Goal: Task Accomplishment & Management: Use online tool/utility

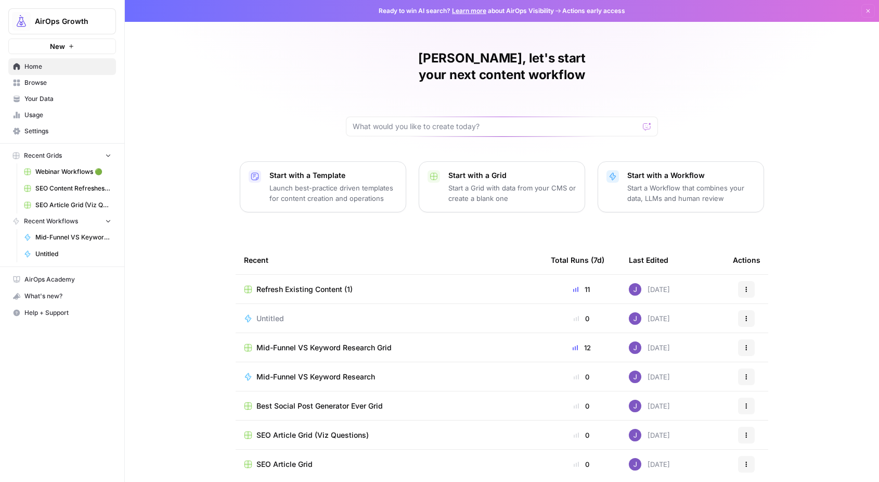
click at [65, 175] on span "Webinar Workflows 🟢" at bounding box center [73, 171] width 76 height 9
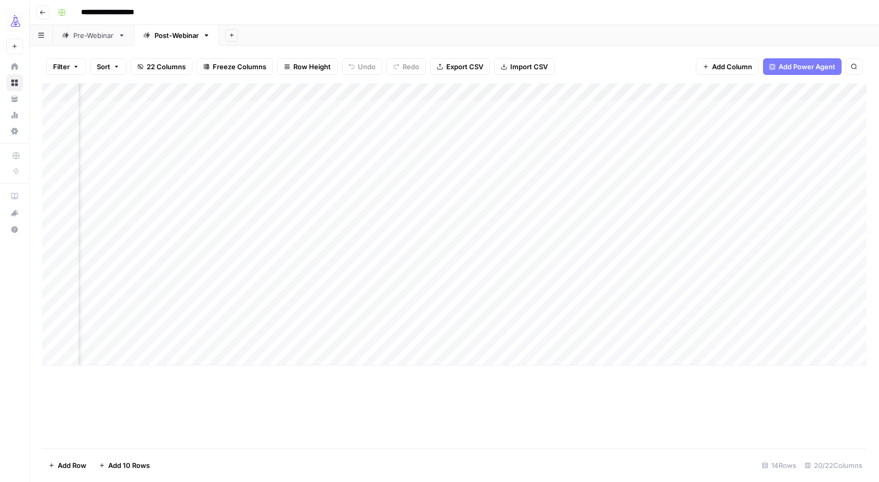
scroll to position [0, 198]
click at [585, 266] on div "Add Column" at bounding box center [454, 224] width 825 height 282
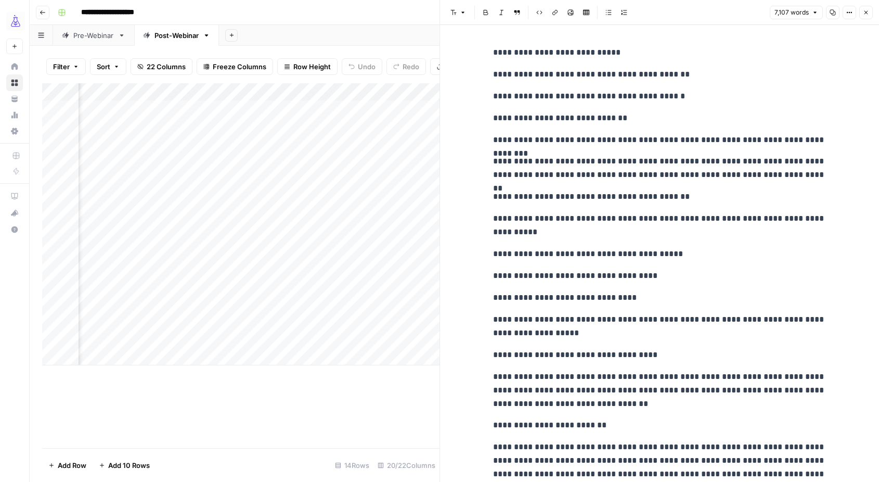
click at [276, 275] on div "Add Column" at bounding box center [240, 224] width 397 height 282
click at [347, 391] on div "Add Column" at bounding box center [240, 265] width 397 height 365
click at [869, 15] on icon "button" at bounding box center [866, 12] width 6 height 6
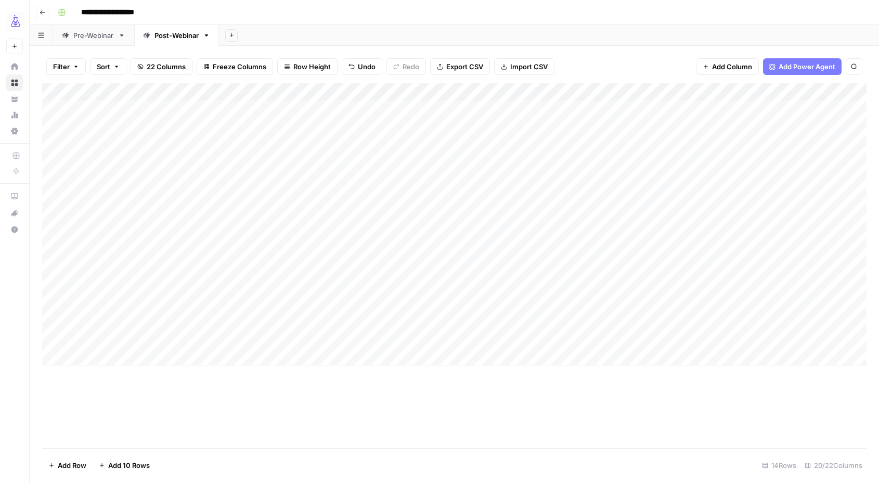
click at [102, 268] on div "Add Column" at bounding box center [454, 224] width 825 height 282
drag, startPoint x: 97, startPoint y: 266, endPoint x: 264, endPoint y: 266, distance: 166.5
click at [264, 266] on div "Add Column" at bounding box center [454, 224] width 825 height 282
click at [53, 266] on div "Add Column" at bounding box center [454, 224] width 825 height 282
click at [43, 268] on div "Add Column" at bounding box center [454, 224] width 825 height 282
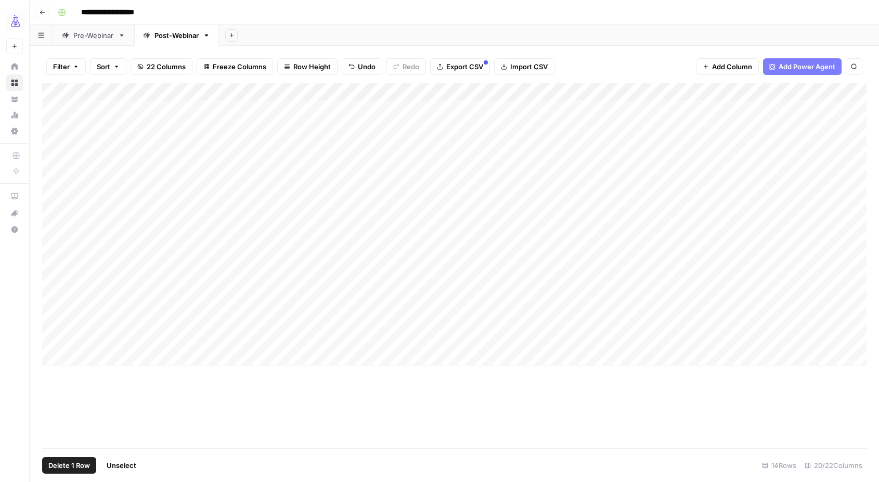
click at [71, 285] on div "Add Column" at bounding box center [454, 224] width 825 height 282
click at [66, 286] on div "Add Column" at bounding box center [454, 224] width 825 height 282
click at [44, 268] on div "Add Column" at bounding box center [454, 224] width 825 height 282
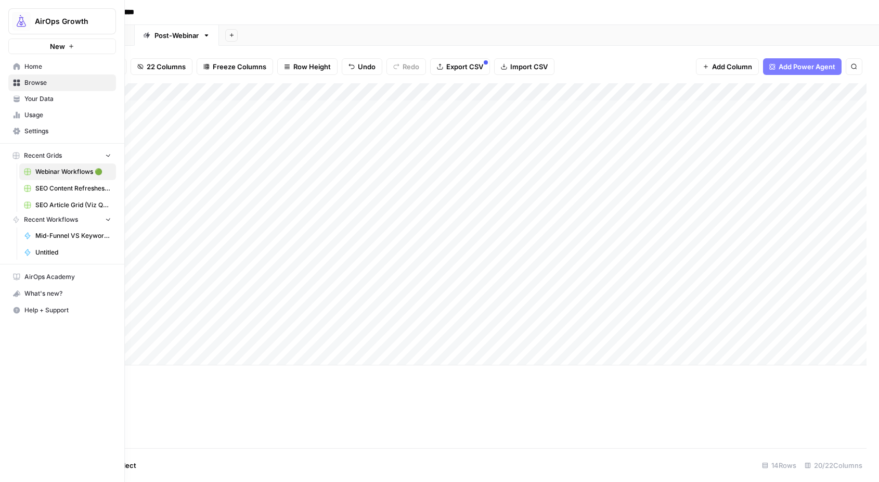
click at [25, 288] on div "AirOps Growth New Home Browse Your Data Usage Settings Recent Grids Webinar Wor…" at bounding box center [62, 241] width 124 height 482
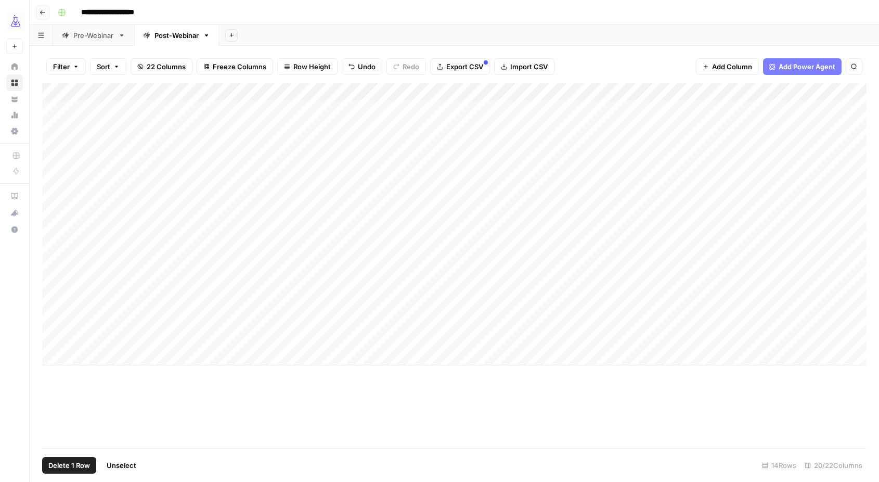
click at [33, 267] on div "Filter Sort 22 Columns Freeze Columns Row Height Undo Redo Export CSV Import CS…" at bounding box center [454, 264] width 849 height 436
click at [91, 269] on div "Add Column" at bounding box center [454, 224] width 825 height 282
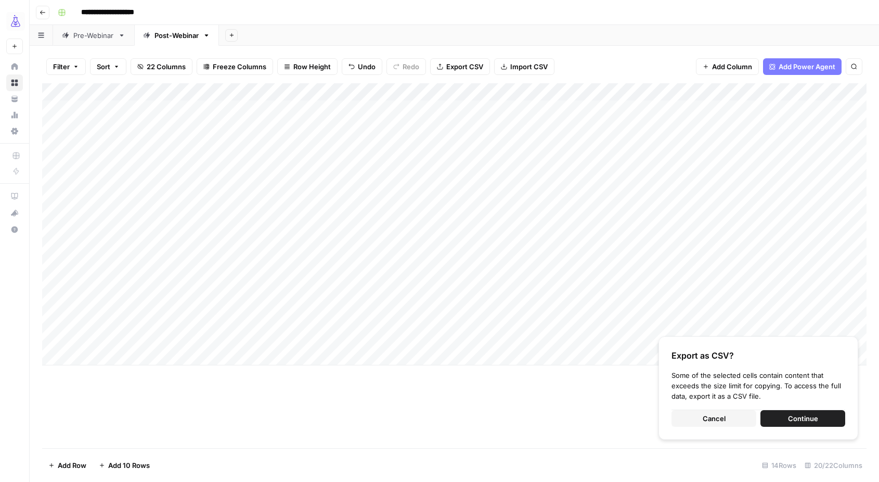
click at [134, 290] on div "Add Column" at bounding box center [454, 224] width 825 height 282
click at [134, 288] on div "Add Column" at bounding box center [454, 224] width 825 height 282
type textarea "**********"
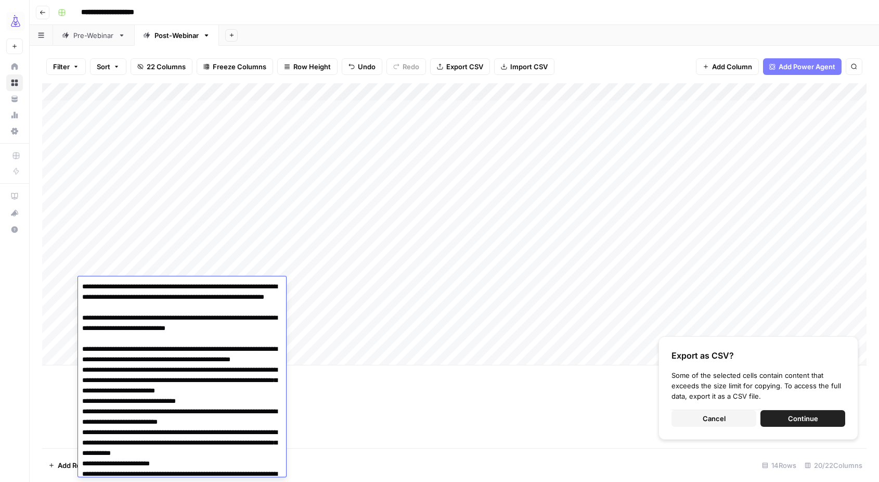
scroll to position [1520, 0]
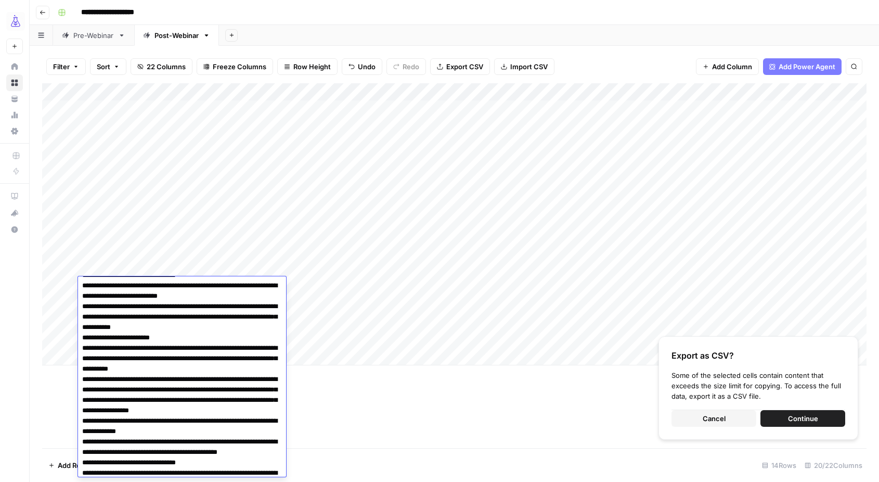
scroll to position [0, 0]
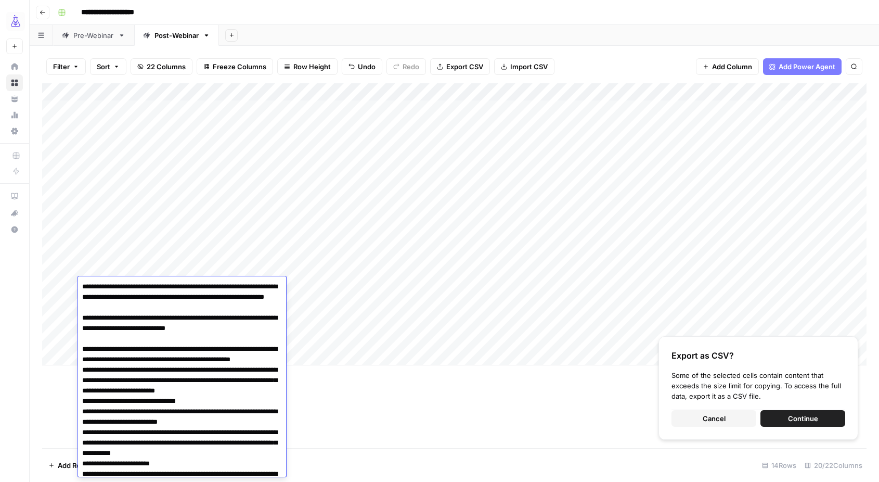
drag, startPoint x: 141, startPoint y: 462, endPoint x: 58, endPoint y: 248, distance: 230.6
click at [58, 248] on body "**********" at bounding box center [439, 241] width 879 height 482
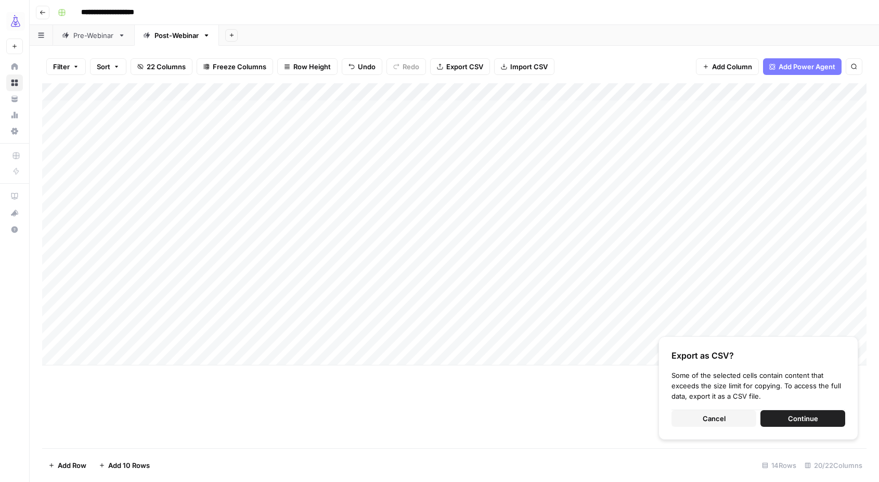
click at [233, 265] on div "Add Column" at bounding box center [454, 224] width 825 height 282
click at [148, 267] on div "Add Column" at bounding box center [454, 224] width 825 height 282
drag, startPoint x: 161, startPoint y: 275, endPoint x: 161, endPoint y: 289, distance: 13.5
click at [161, 289] on div "Add Column" at bounding box center [454, 224] width 825 height 282
click at [238, 272] on div "Add Column" at bounding box center [454, 224] width 825 height 282
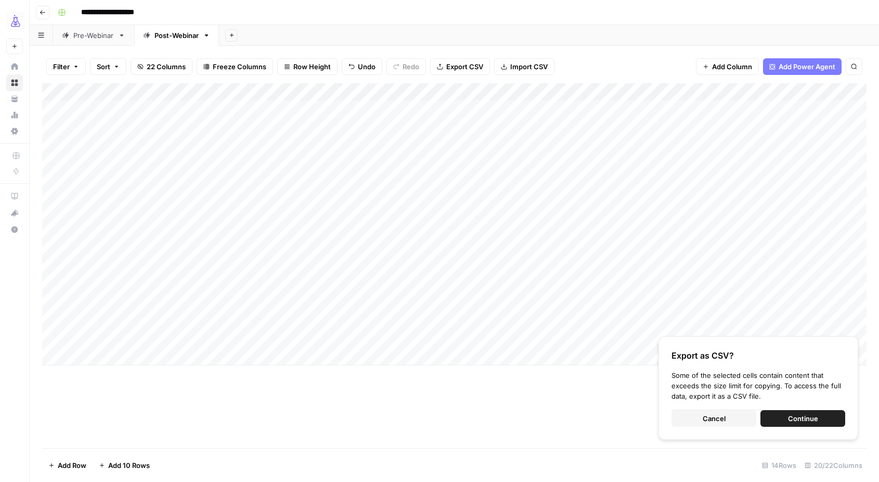
drag, startPoint x: 285, startPoint y: 275, endPoint x: 285, endPoint y: 286, distance: 10.9
click at [285, 286] on div "Add Column" at bounding box center [454, 224] width 825 height 282
click at [340, 285] on div "Add Column" at bounding box center [454, 224] width 825 height 282
click at [379, 272] on div "Add Column" at bounding box center [454, 224] width 825 height 282
drag, startPoint x: 379, startPoint y: 276, endPoint x: 379, endPoint y: 282, distance: 6.8
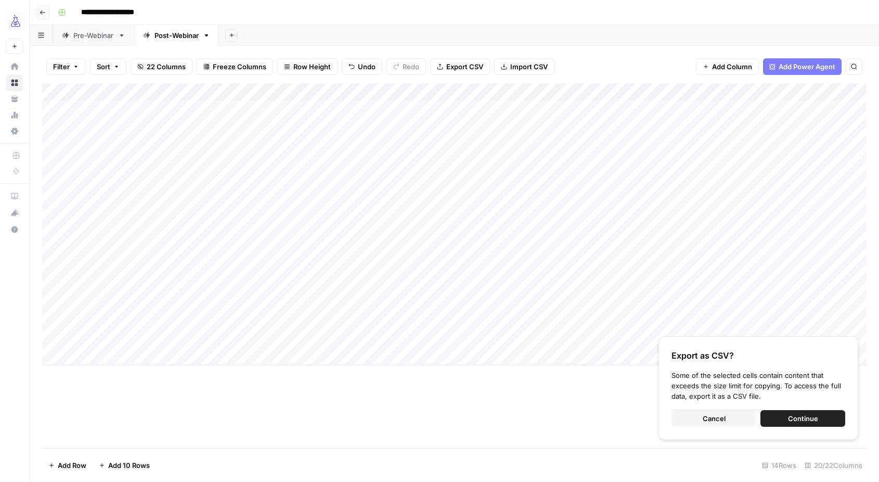
click at [379, 282] on div "Add Column" at bounding box center [454, 224] width 825 height 282
click at [424, 273] on div "Add Column" at bounding box center [454, 224] width 825 height 282
drag, startPoint x: 450, startPoint y: 277, endPoint x: 450, endPoint y: 286, distance: 9.4
click at [450, 286] on div "Add Column" at bounding box center [454, 224] width 825 height 282
click at [505, 285] on div "Add Column" at bounding box center [454, 224] width 825 height 282
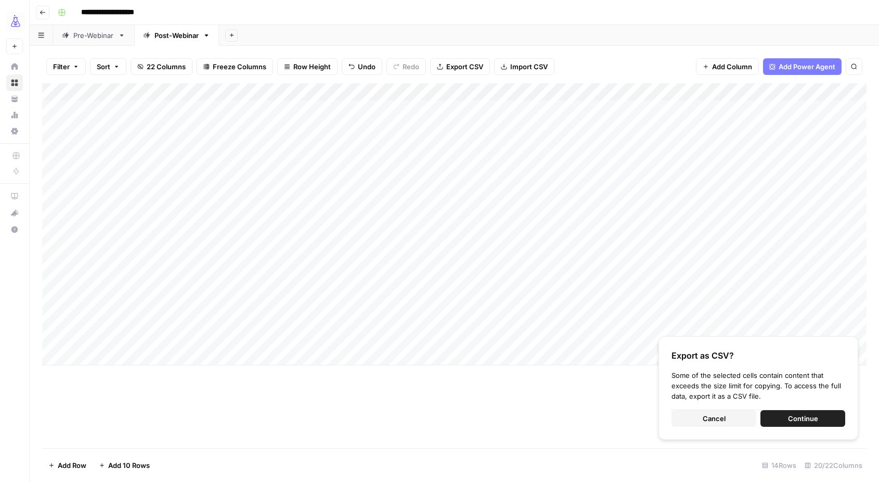
click at [582, 271] on div "Add Column" at bounding box center [454, 224] width 825 height 282
drag, startPoint x: 613, startPoint y: 275, endPoint x: 613, endPoint y: 290, distance: 15.1
click at [613, 290] on div "Add Column" at bounding box center [454, 224] width 825 height 282
click at [661, 271] on div "Add Column" at bounding box center [454, 224] width 825 height 282
click at [680, 272] on div "Add Column" at bounding box center [454, 224] width 825 height 282
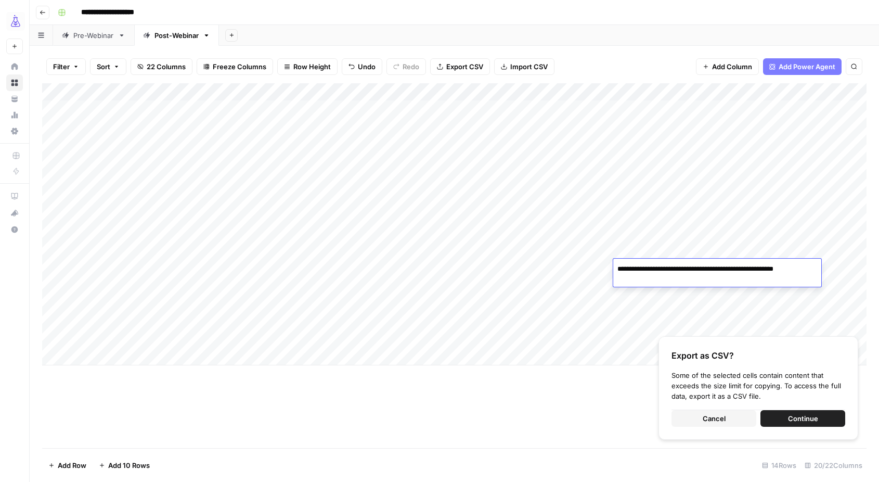
click at [682, 293] on div "Add Column" at bounding box center [454, 224] width 825 height 282
click at [558, 285] on div "Add Column" at bounding box center [454, 224] width 825 height 282
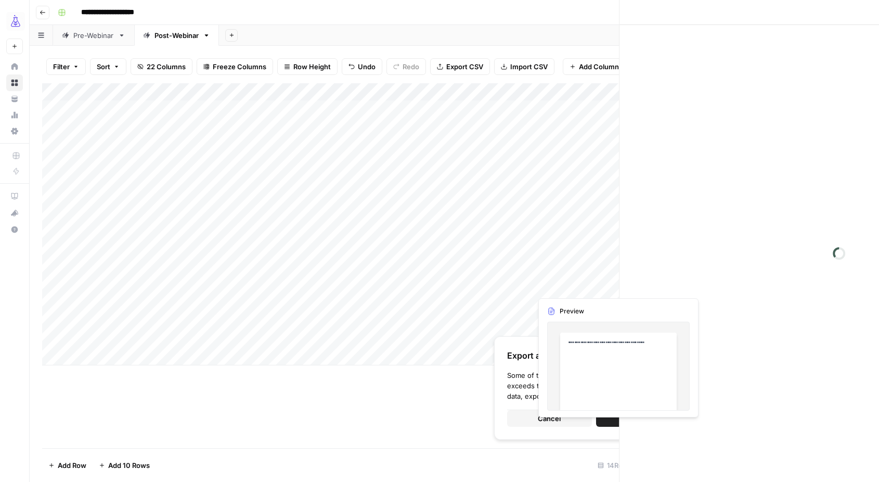
click at [558, 285] on div at bounding box center [573, 285] width 83 height 19
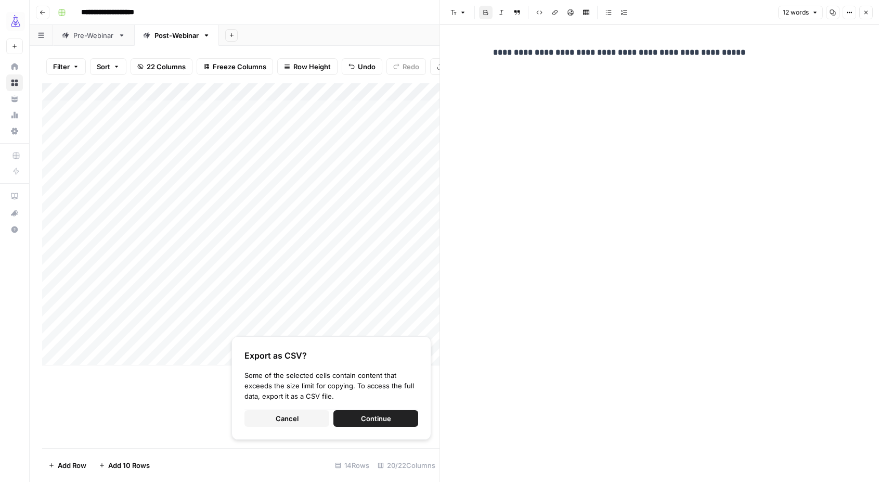
click at [866, 11] on icon "button" at bounding box center [867, 13] width 4 height 4
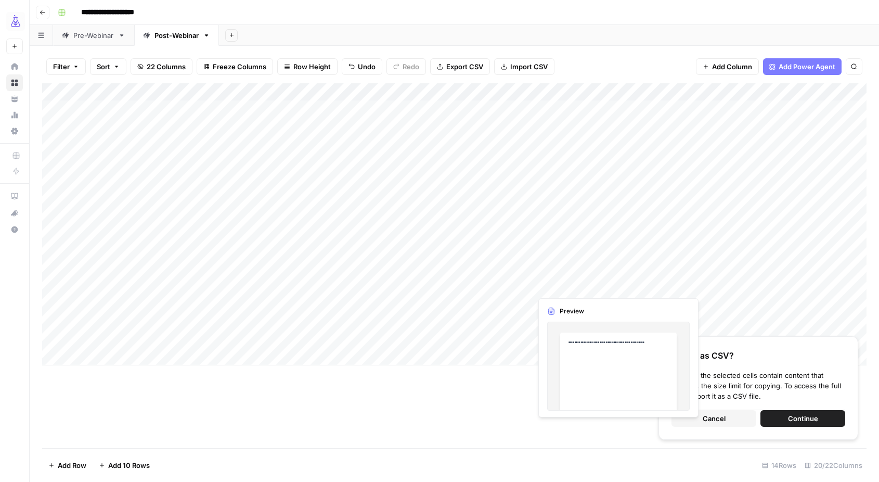
click at [570, 281] on div "Add Column" at bounding box center [454, 224] width 825 height 282
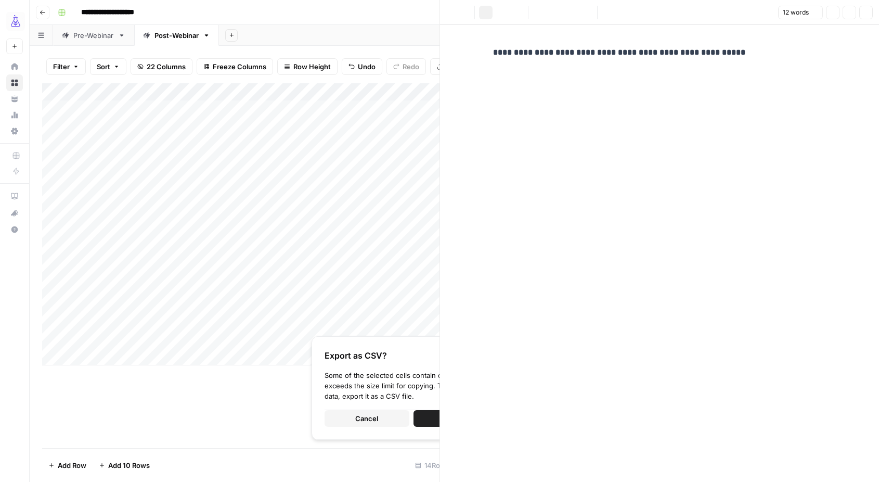
click at [570, 281] on div at bounding box center [573, 285] width 83 height 19
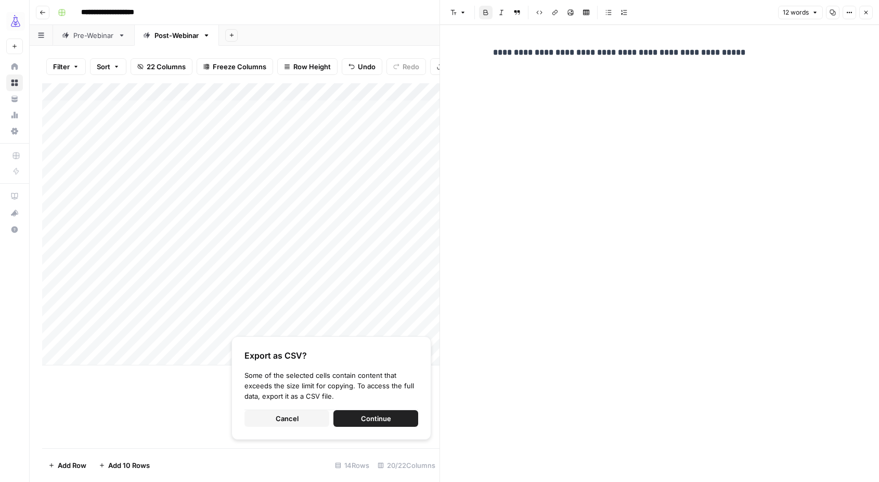
click at [616, 53] on strong "**********" at bounding box center [619, 52] width 252 height 8
click at [864, 12] on icon "button" at bounding box center [866, 12] width 6 height 6
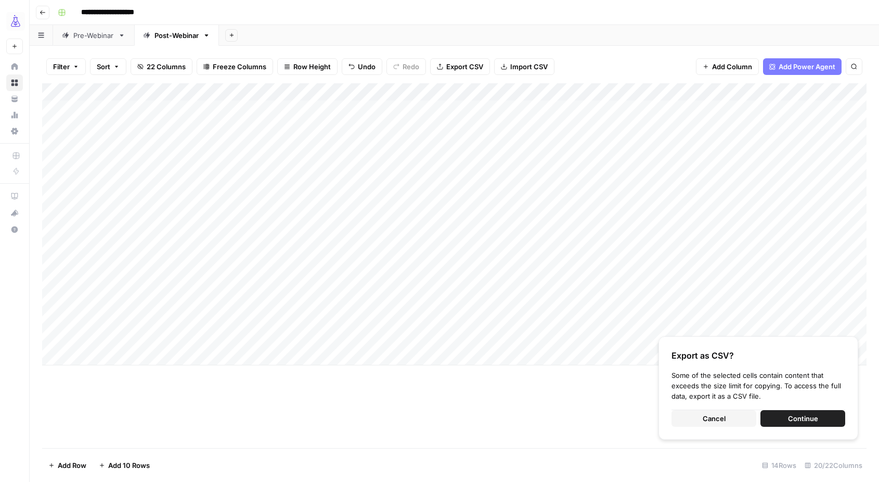
click at [632, 284] on div "Add Column" at bounding box center [454, 224] width 825 height 282
click at [581, 287] on div "Add Column" at bounding box center [454, 224] width 825 height 282
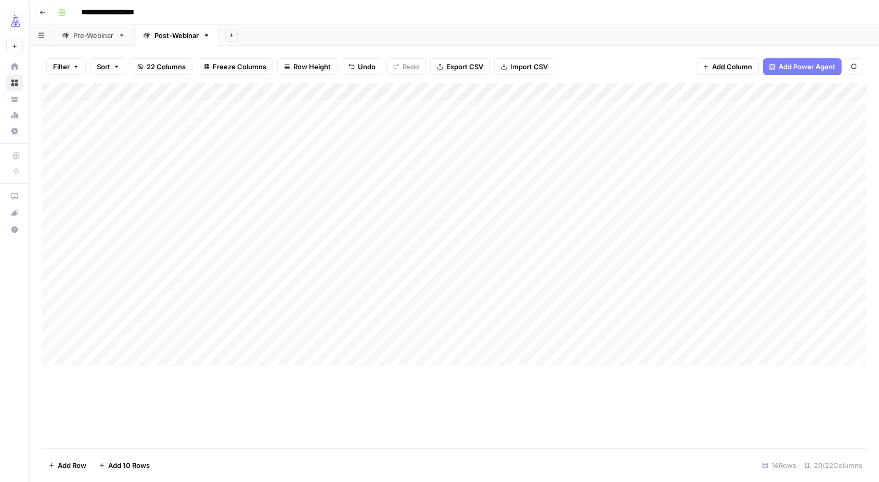
click at [635, 281] on div "Add Column" at bounding box center [454, 224] width 825 height 282
click at [640, 283] on div "Add Column" at bounding box center [454, 224] width 825 height 282
drag, startPoint x: 626, startPoint y: 286, endPoint x: 589, endPoint y: 286, distance: 37.5
click at [589, 286] on body "**********" at bounding box center [439, 241] width 879 height 482
click at [754, 285] on textarea "**********" at bounding box center [696, 286] width 166 height 15
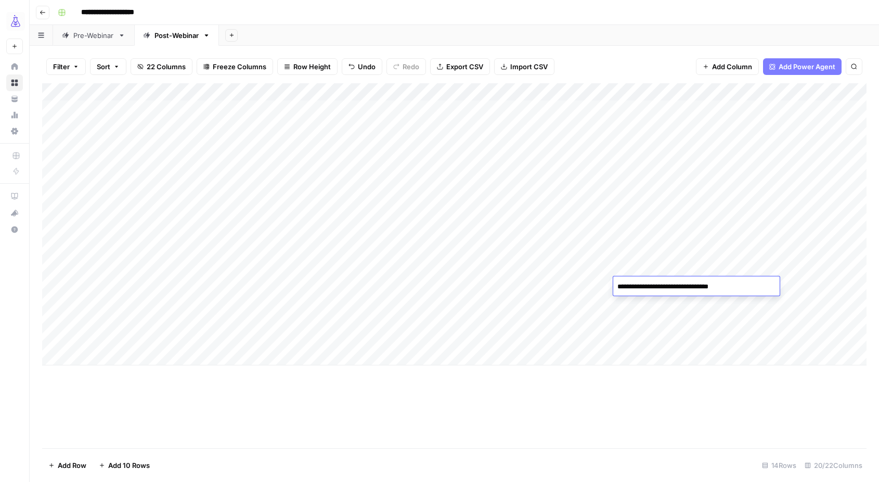
type textarea "**********"
click at [741, 281] on div "Add Column" at bounding box center [454, 224] width 825 height 282
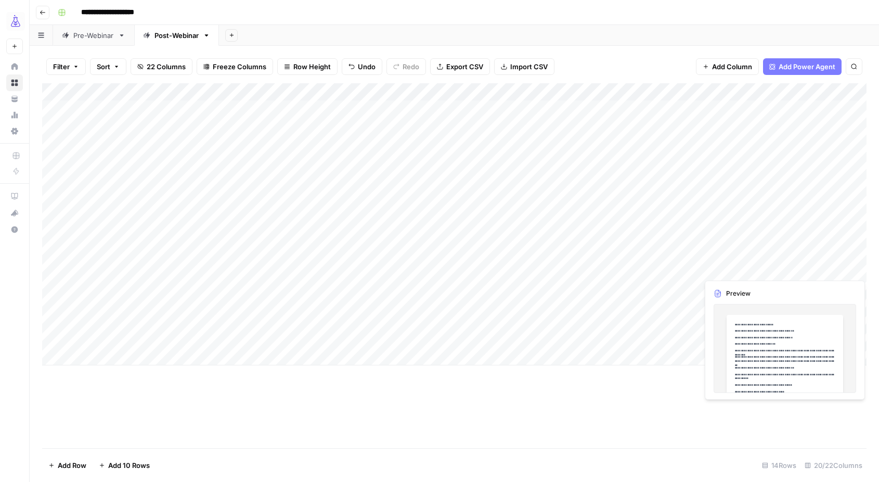
click at [739, 277] on div "Add Column" at bounding box center [454, 224] width 825 height 282
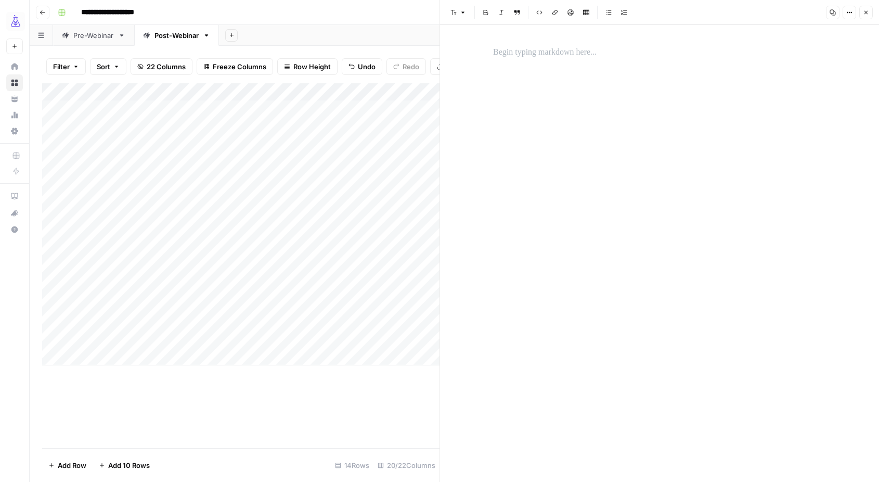
click at [558, 38] on div at bounding box center [659, 253] width 345 height 457
click at [558, 48] on p at bounding box center [659, 53] width 333 height 14
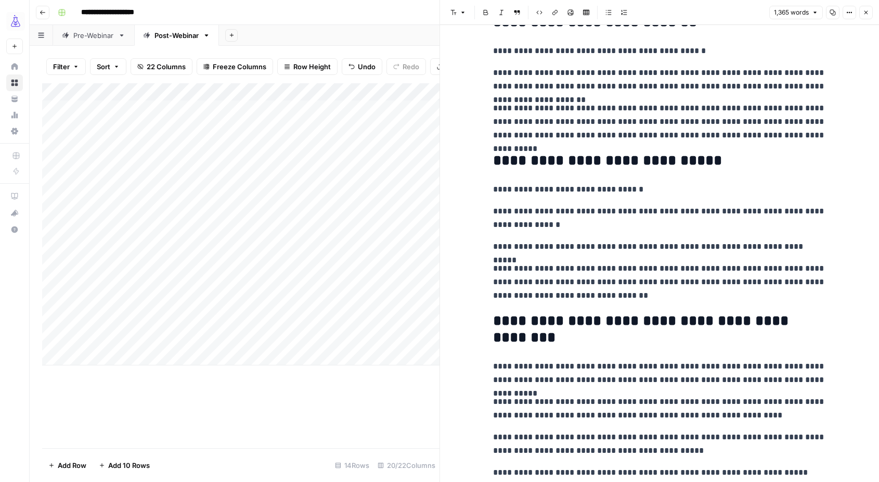
click at [865, 15] on icon "button" at bounding box center [866, 12] width 6 height 6
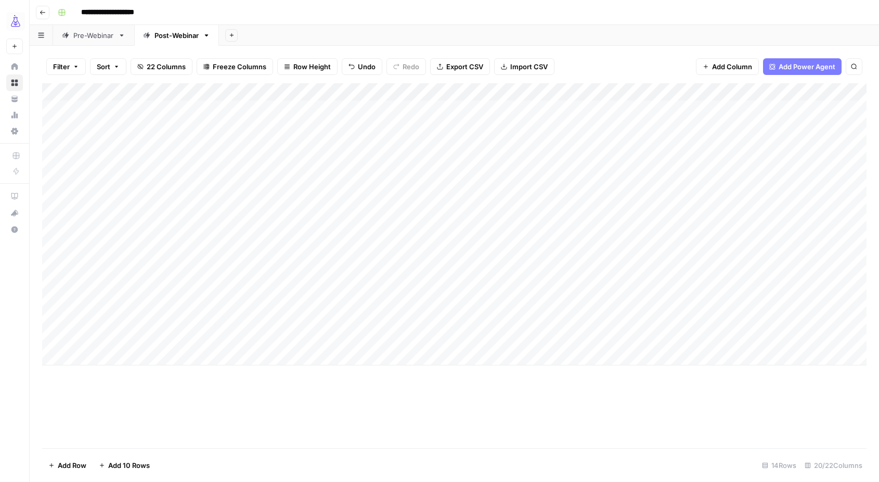
click at [814, 285] on div "Add Column" at bounding box center [454, 224] width 825 height 282
click at [657, 284] on div "Add Column" at bounding box center [454, 224] width 825 height 282
click at [762, 317] on div "Add Column" at bounding box center [454, 224] width 825 height 282
click at [753, 264] on div "Add Column" at bounding box center [454, 224] width 825 height 282
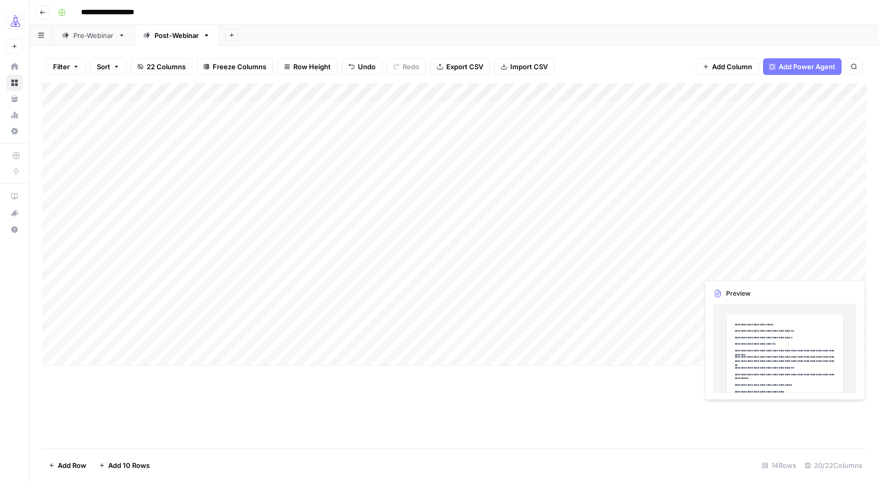
click at [753, 264] on div "Add Column" at bounding box center [454, 224] width 825 height 282
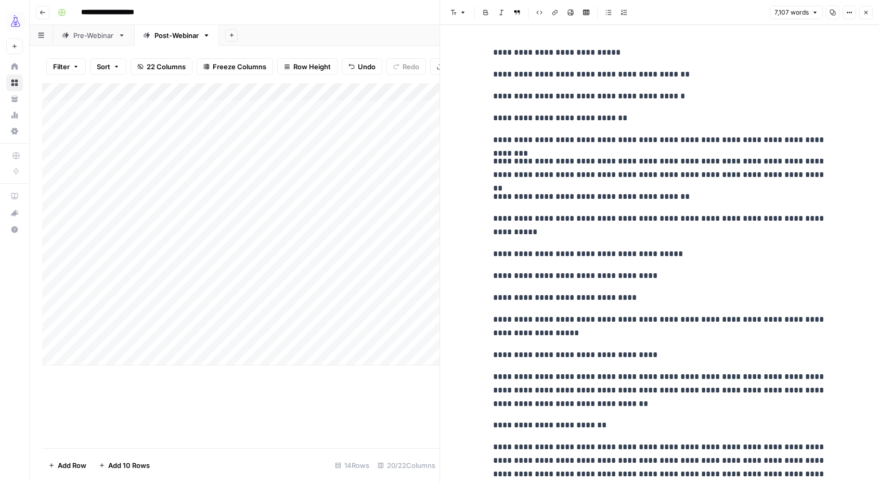
click at [865, 11] on icon "button" at bounding box center [866, 12] width 6 height 6
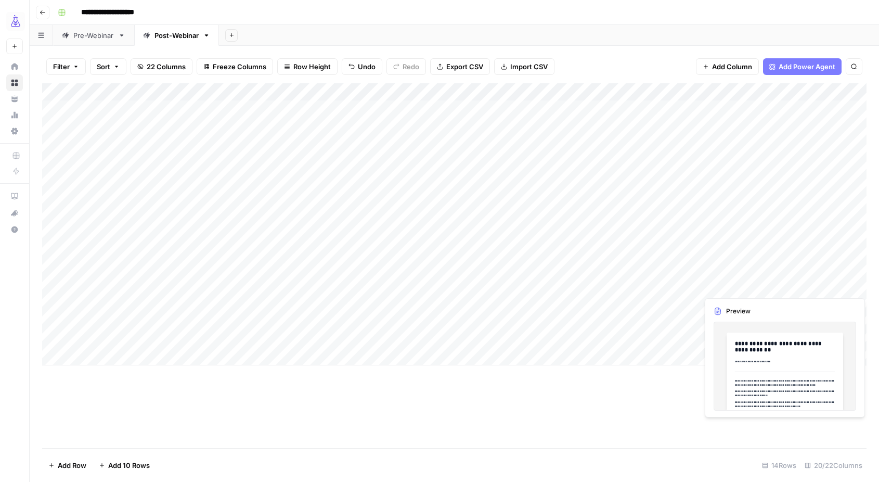
click at [728, 288] on div "Add Column" at bounding box center [454, 224] width 825 height 282
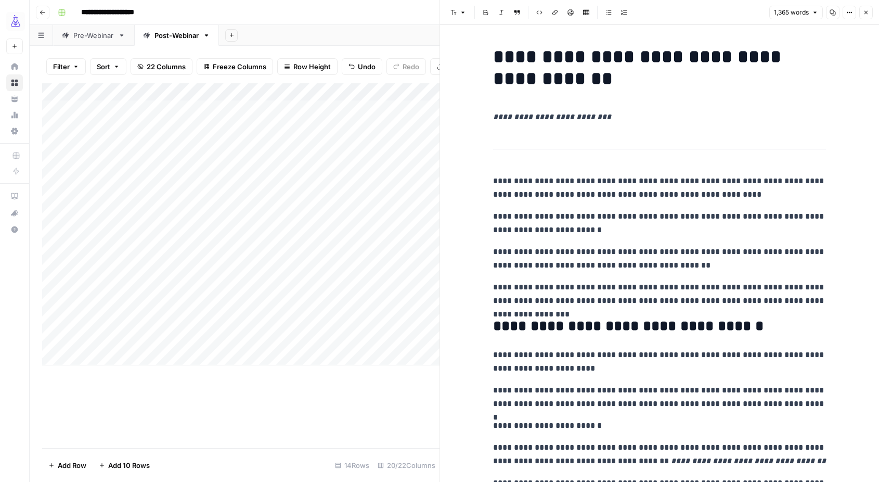
click at [834, 12] on icon "button" at bounding box center [833, 12] width 6 height 6
click at [86, 40] on div "Pre-Webinar" at bounding box center [93, 35] width 41 height 10
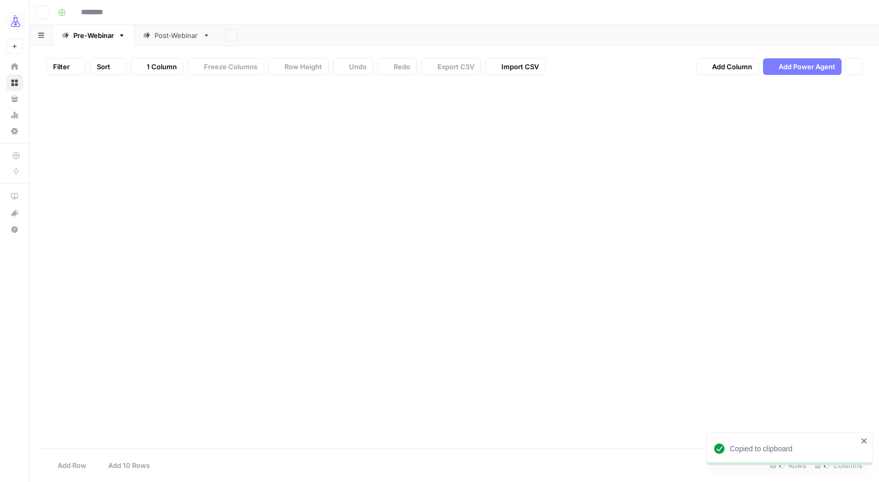
type input "**********"
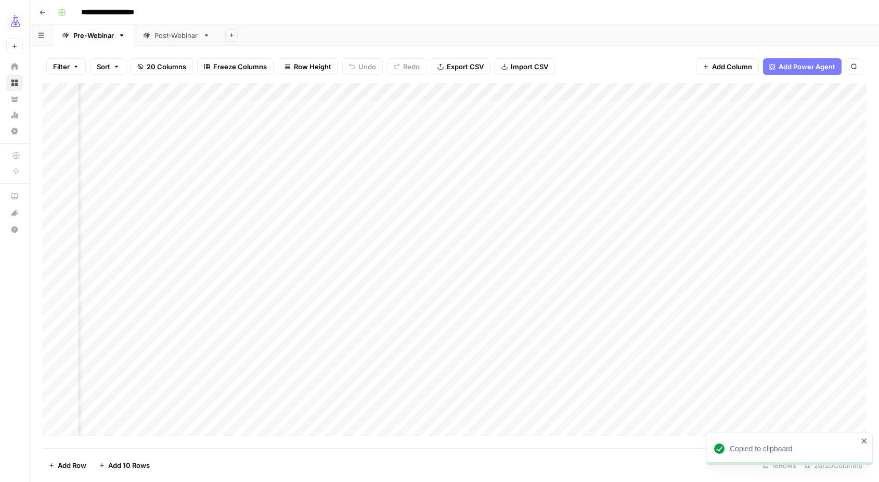
scroll to position [0, 81]
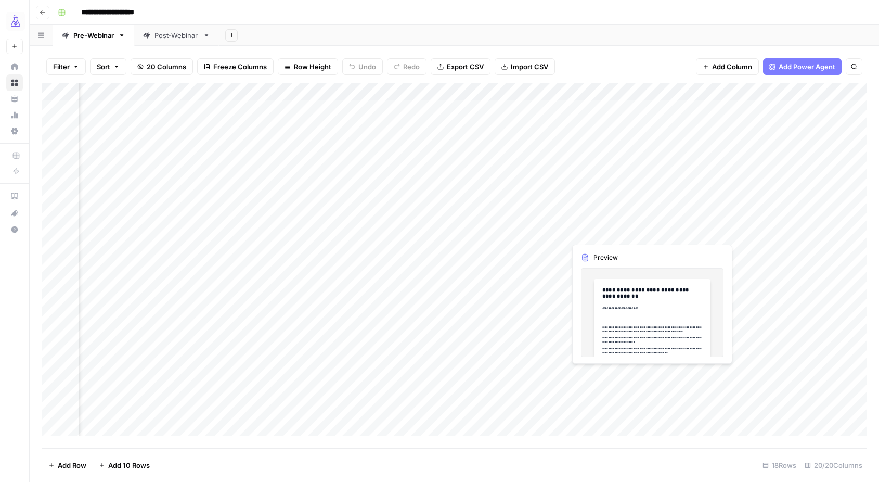
click at [608, 374] on div "Add Column" at bounding box center [454, 259] width 825 height 353
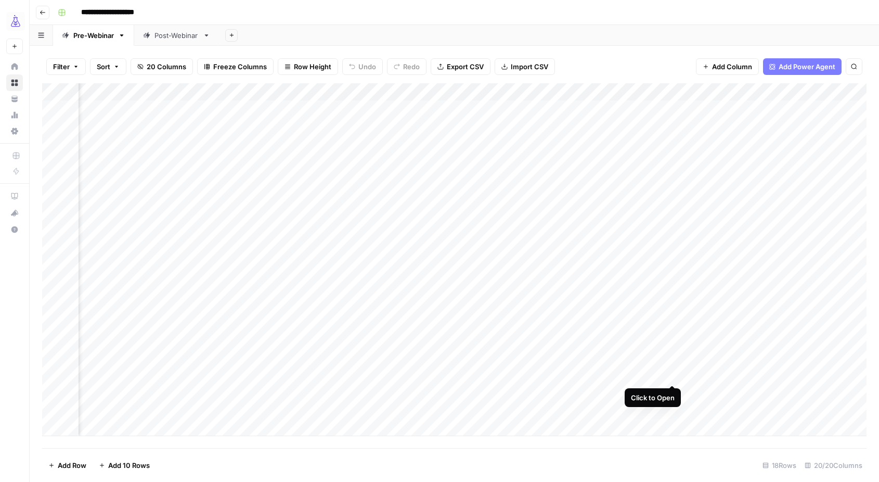
click at [673, 373] on div "Add Column" at bounding box center [454, 259] width 825 height 353
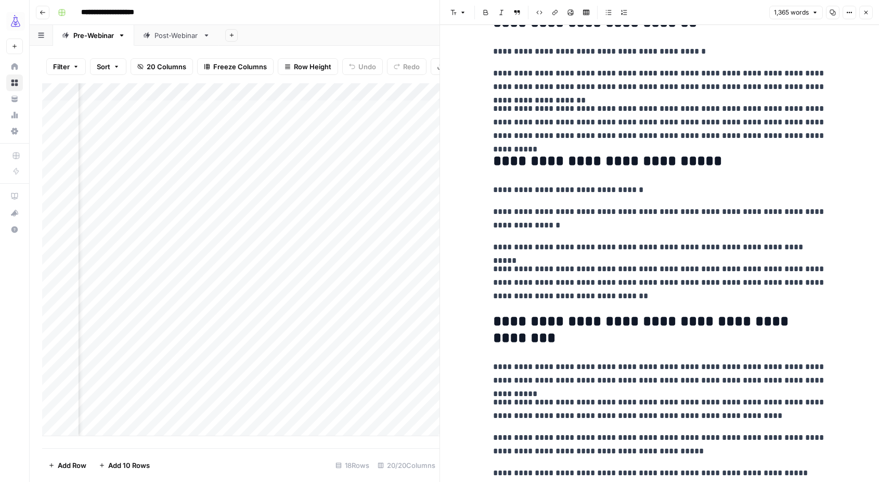
scroll to position [1983, 0]
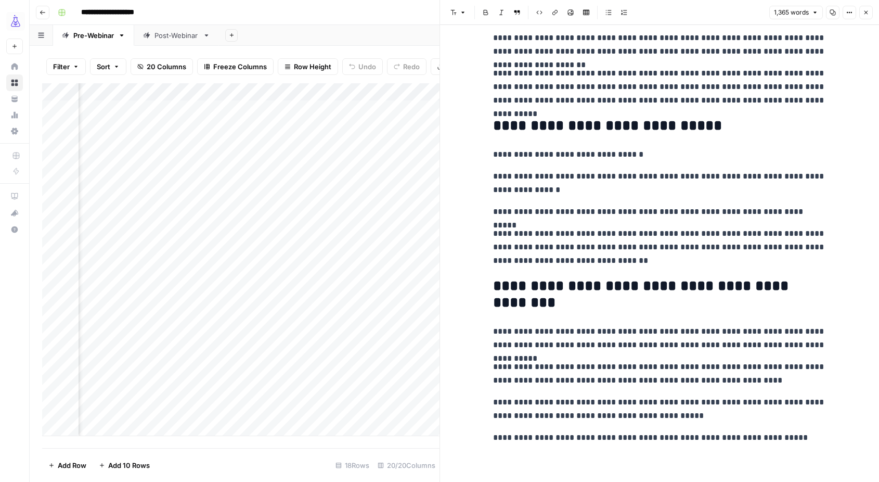
click at [865, 10] on icon "button" at bounding box center [866, 12] width 6 height 6
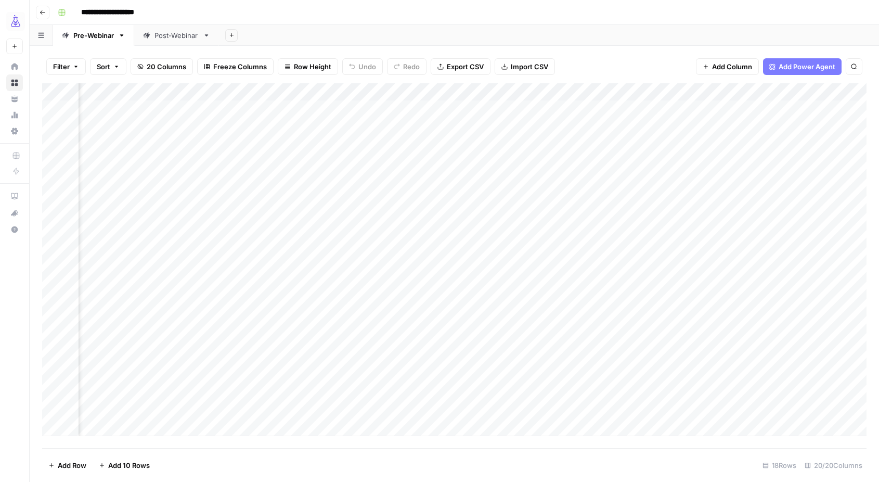
scroll to position [0, 776]
click at [772, 375] on div "Add Column" at bounding box center [454, 259] width 825 height 353
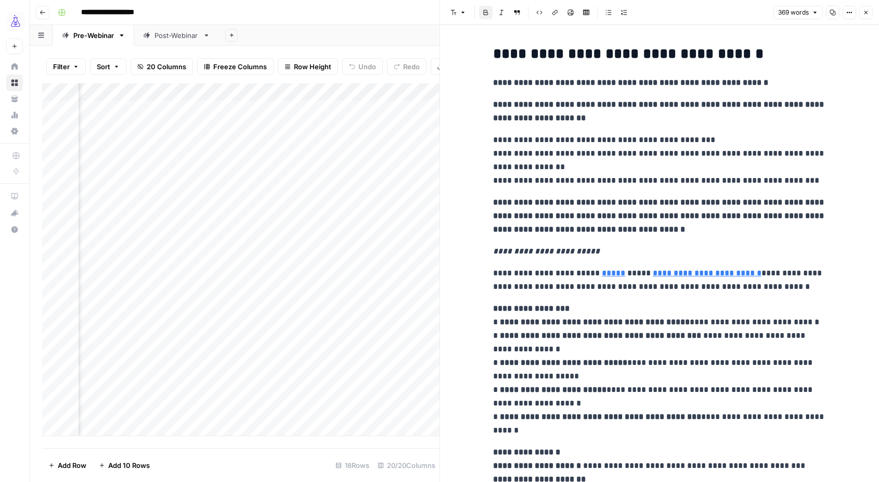
click at [404, 444] on div "Add Column" at bounding box center [240, 265] width 397 height 365
click at [411, 432] on div "Add Column" at bounding box center [240, 259] width 397 height 353
click at [866, 12] on icon "button" at bounding box center [867, 13] width 4 height 4
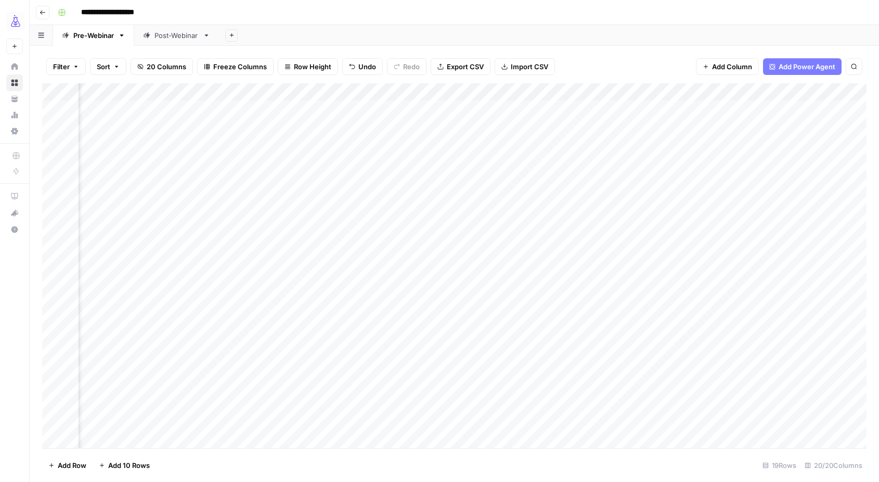
scroll to position [0, 1103]
click at [516, 373] on div "Add Column" at bounding box center [454, 265] width 825 height 365
